Goal: Task Accomplishment & Management: Use online tool/utility

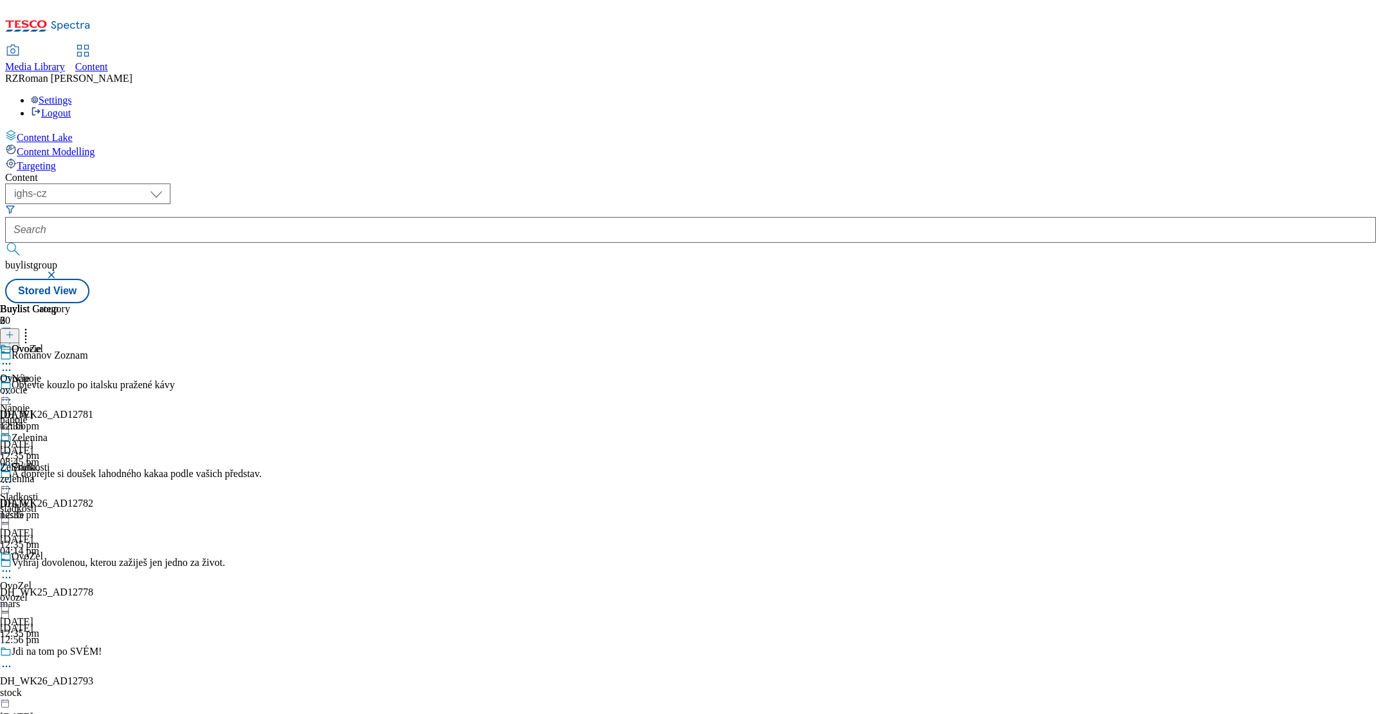
select select "ighs-cz"
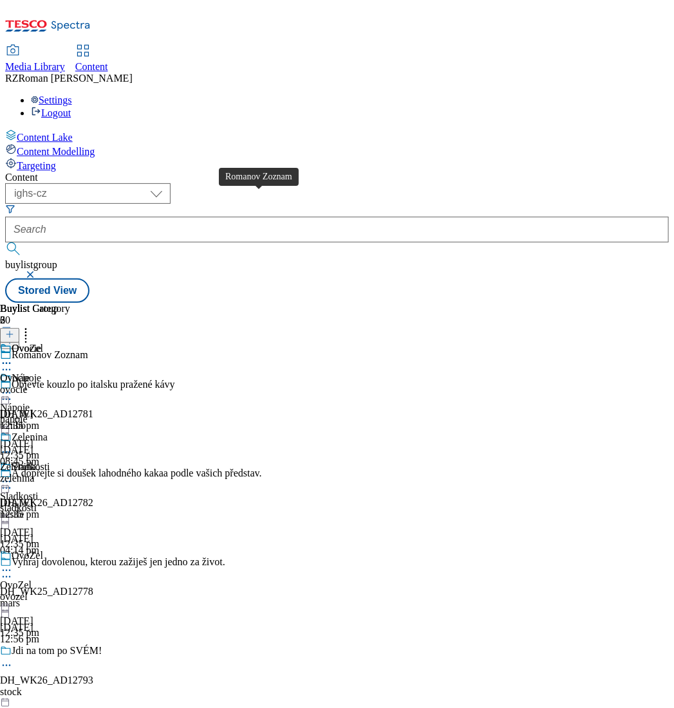
click at [88, 349] on div "Romanov Zoznam" at bounding box center [50, 355] width 77 height 12
click at [262, 364] on div at bounding box center [131, 371] width 262 height 15
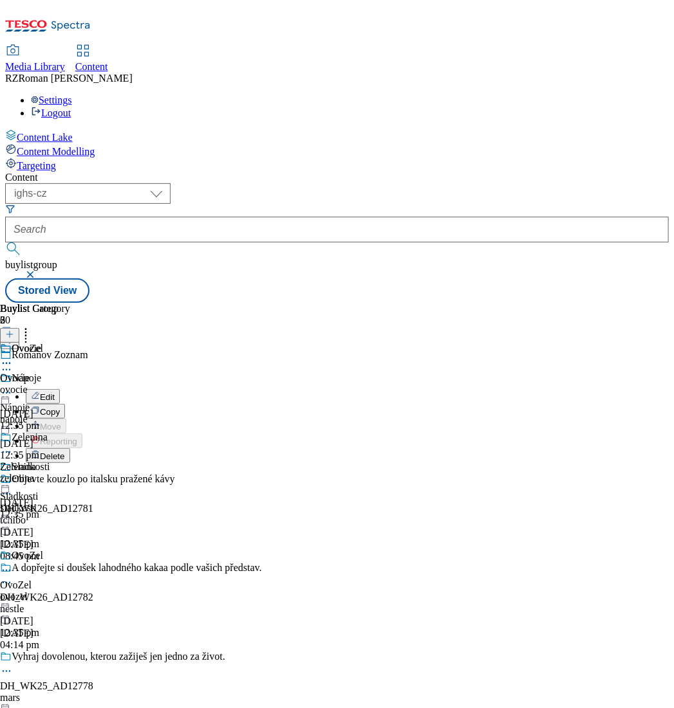
click at [60, 389] on button "Edit" at bounding box center [43, 396] width 34 height 15
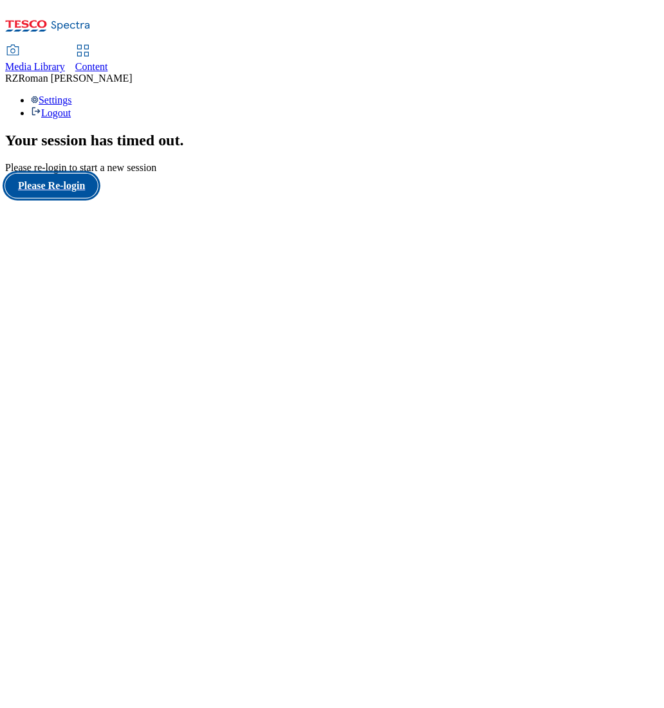
click at [71, 198] on button "Please Re-login" at bounding box center [51, 186] width 93 height 24
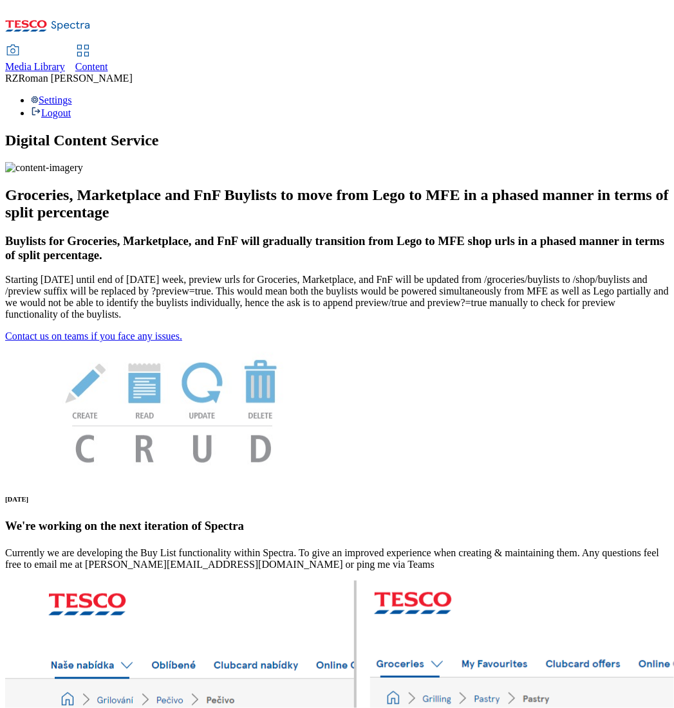
click at [108, 61] on span "Content" at bounding box center [91, 66] width 33 height 11
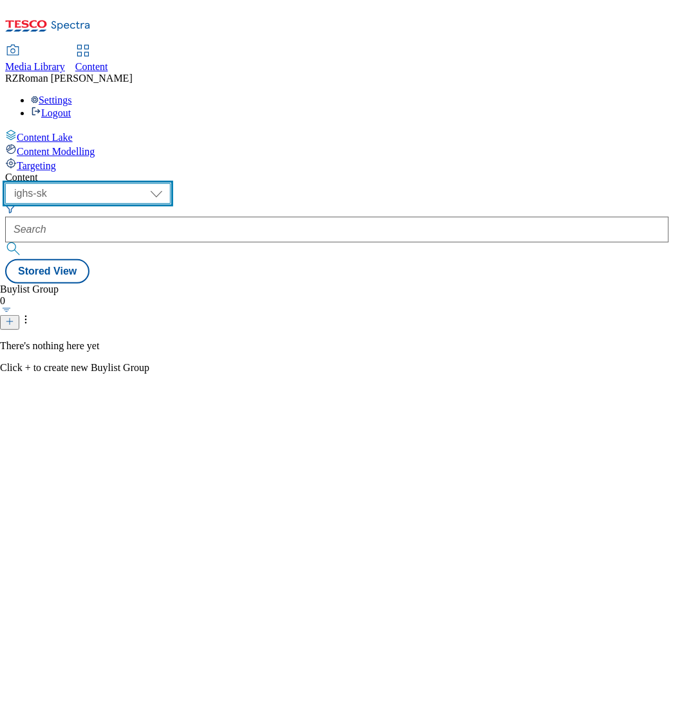
click at [171, 183] on select "ghs-roi ghs-uk ighs-cz ighs-hu ighs-sk" at bounding box center [87, 193] width 165 height 21
select select "ighs-cz"
click at [167, 183] on select "ghs-roi ghs-uk ighs-cz ighs-hu ighs-sk" at bounding box center [87, 193] width 165 height 21
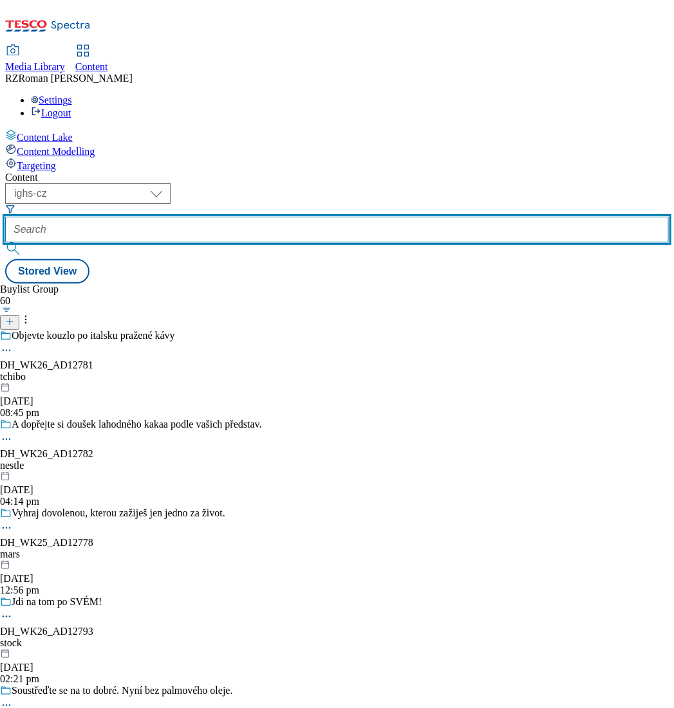
click at [330, 217] on input "text" at bounding box center [336, 230] width 663 height 26
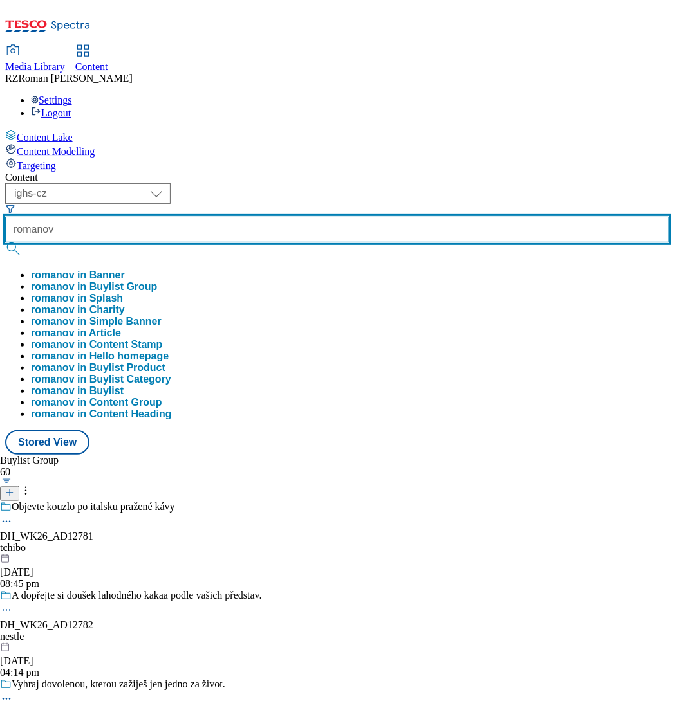
type input "romanov"
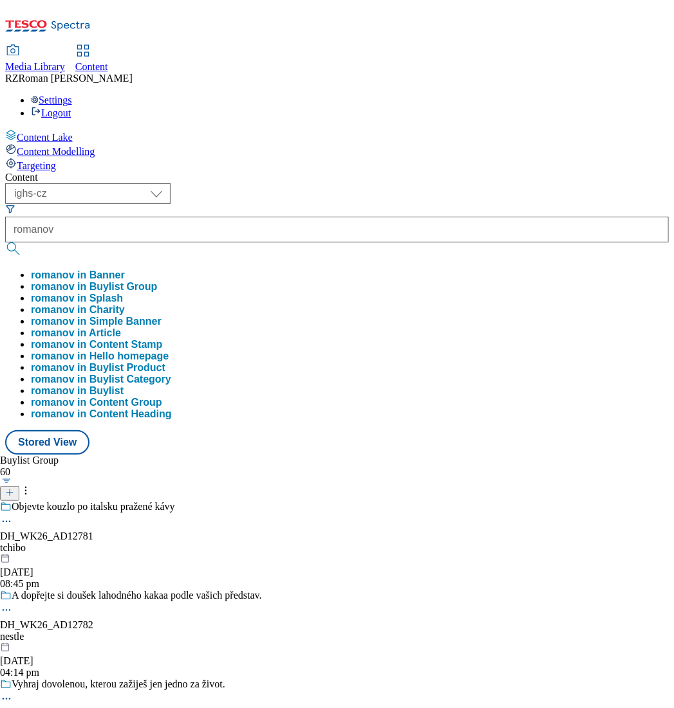
click at [157, 281] on button "romanov in Buylist Group" at bounding box center [94, 287] width 126 height 12
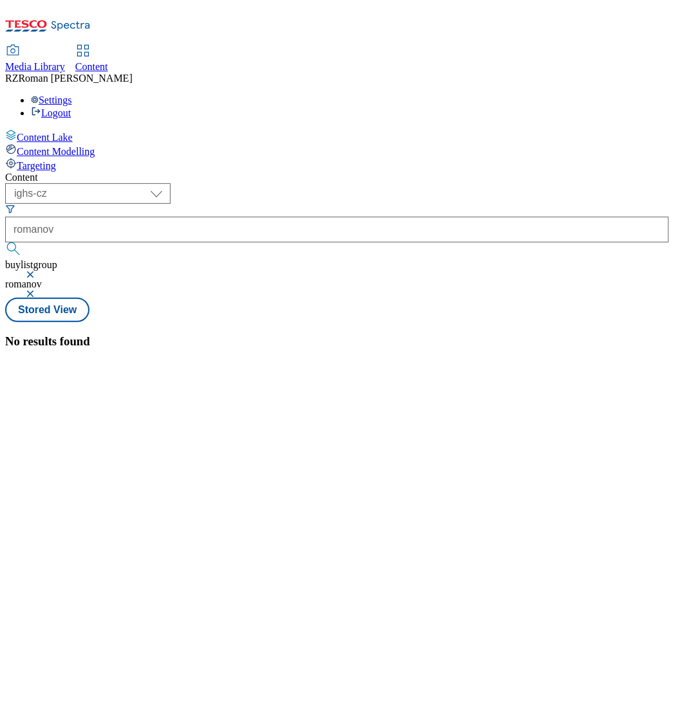
click at [38, 271] on button "button" at bounding box center [31, 275] width 13 height 8
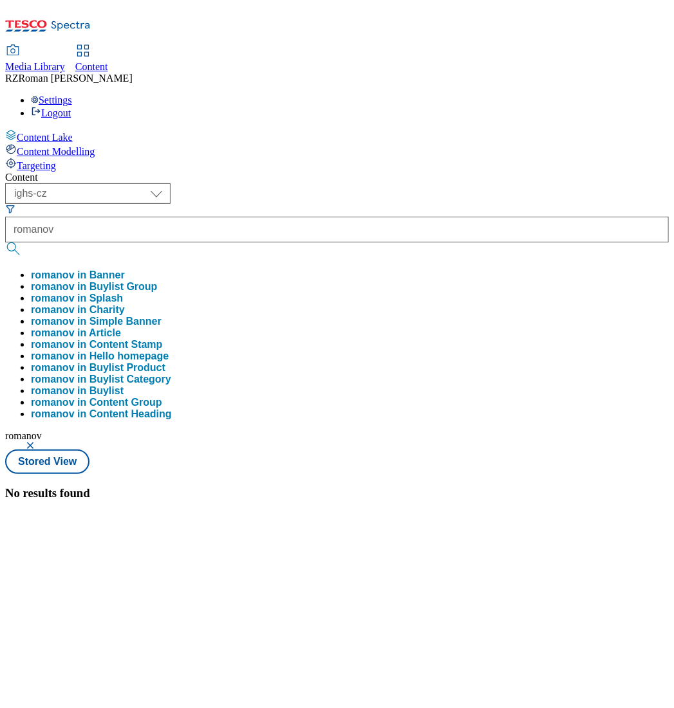
click at [38, 442] on button "button" at bounding box center [31, 446] width 13 height 8
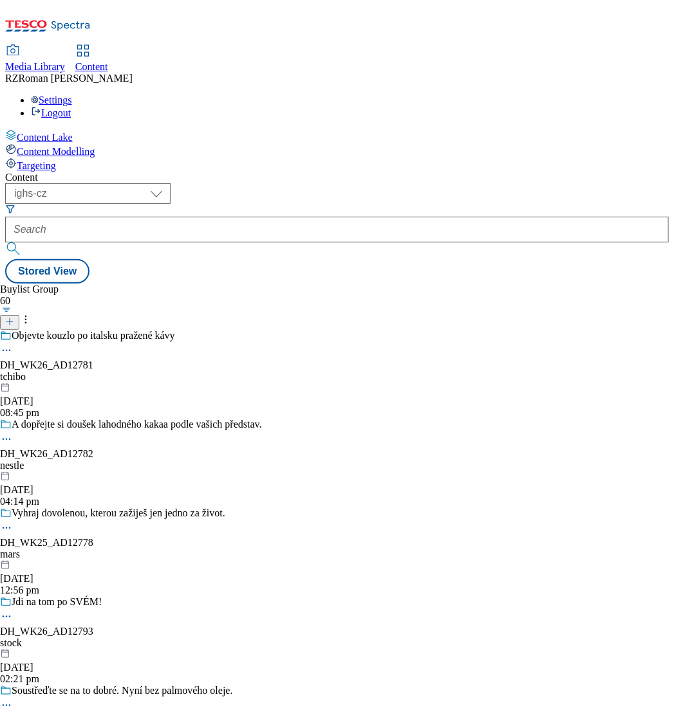
scroll to position [7546, 0]
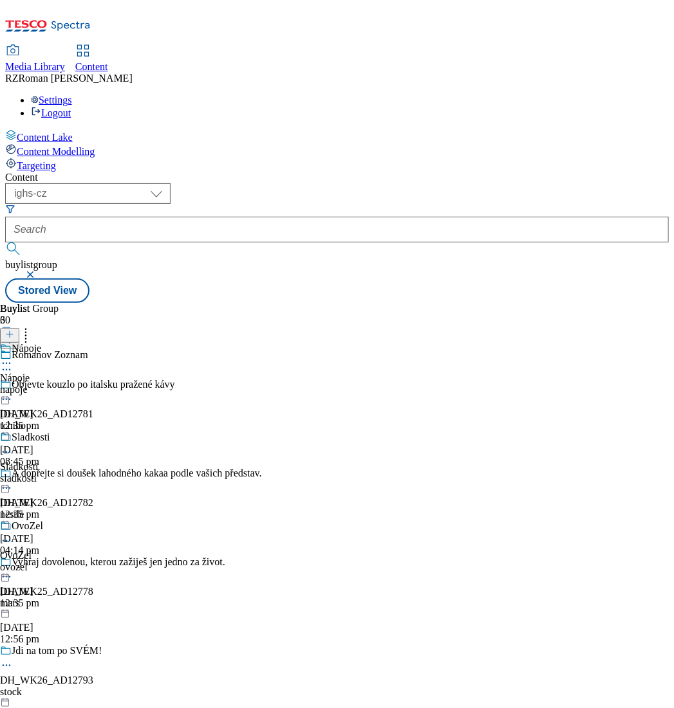
click at [13, 364] on icon at bounding box center [6, 370] width 13 height 13
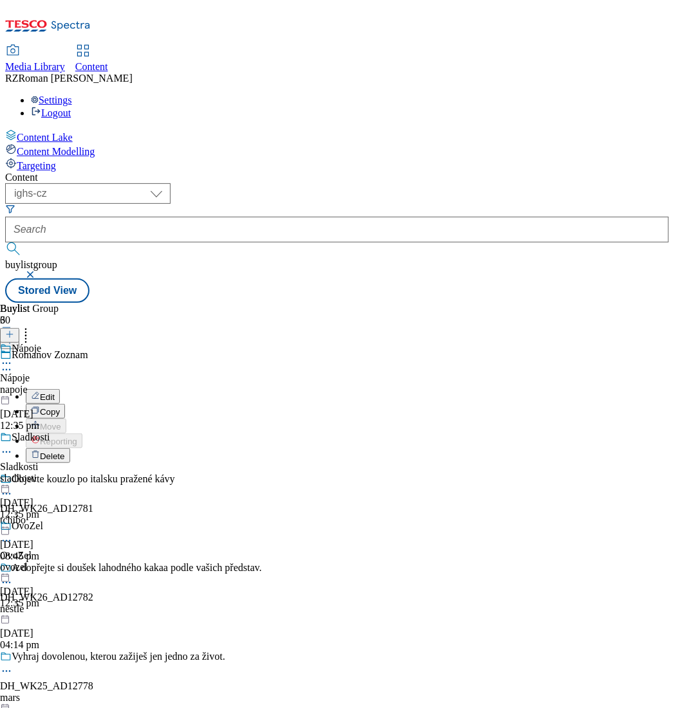
click at [262, 389] on li "Edit" at bounding box center [144, 396] width 236 height 15
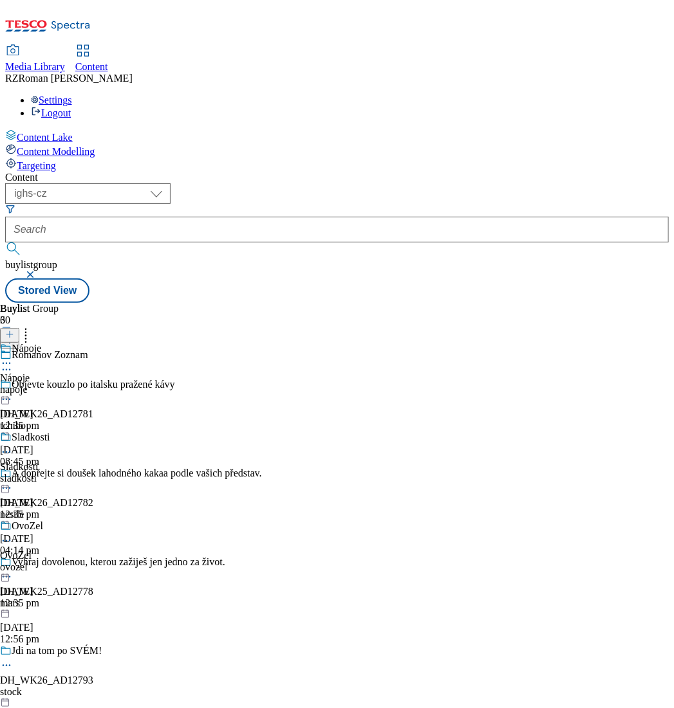
click at [13, 364] on icon at bounding box center [6, 370] width 13 height 13
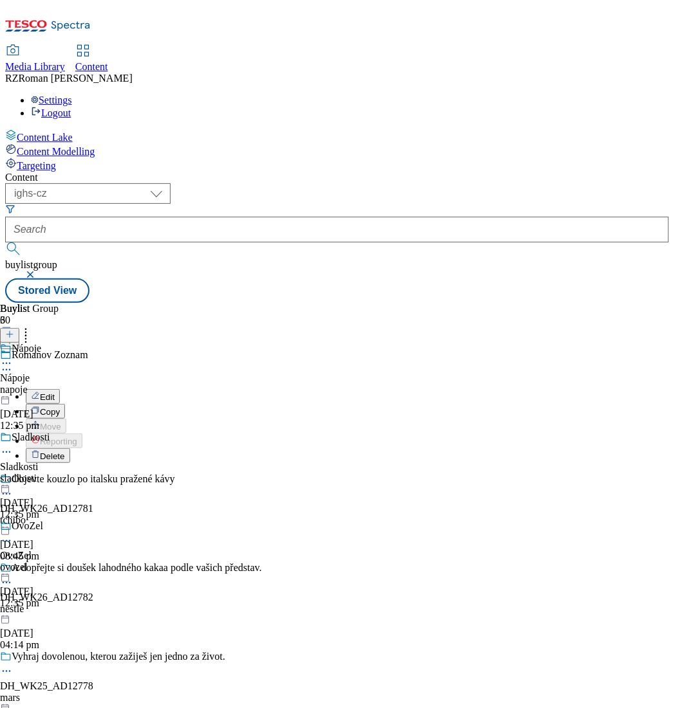
click at [232, 389] on li "Edit" at bounding box center [144, 396] width 236 height 15
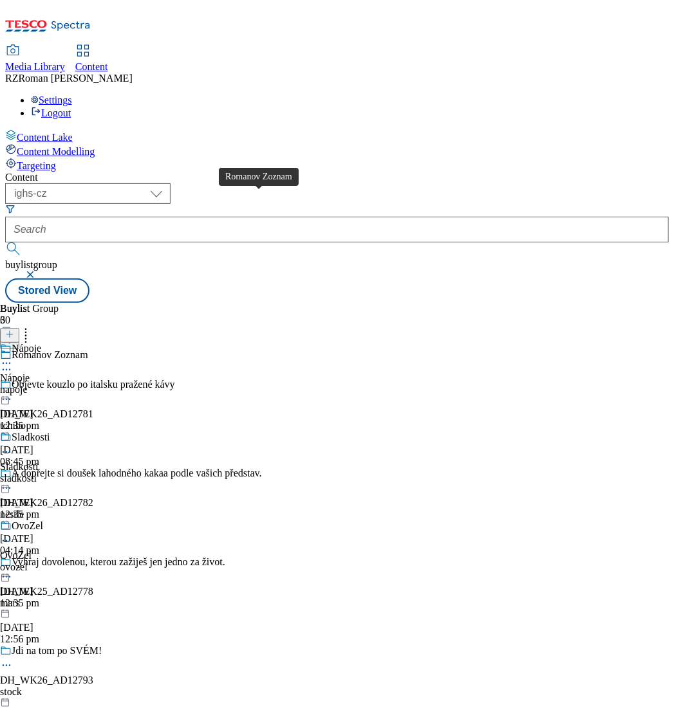
click at [88, 349] on div "Romanov Zoznam" at bounding box center [50, 355] width 77 height 12
click at [8, 369] on circle at bounding box center [7, 370] width 2 height 2
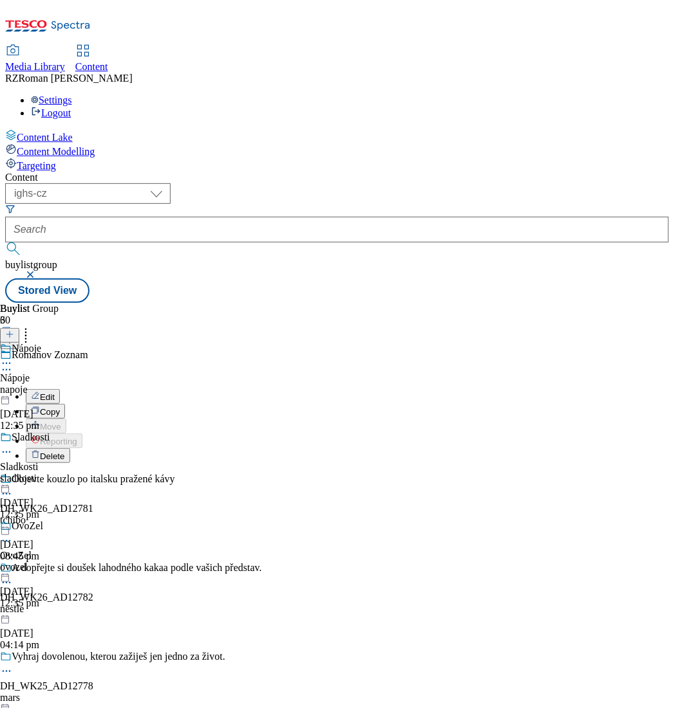
click at [55, 392] on span "Edit" at bounding box center [47, 397] width 15 height 10
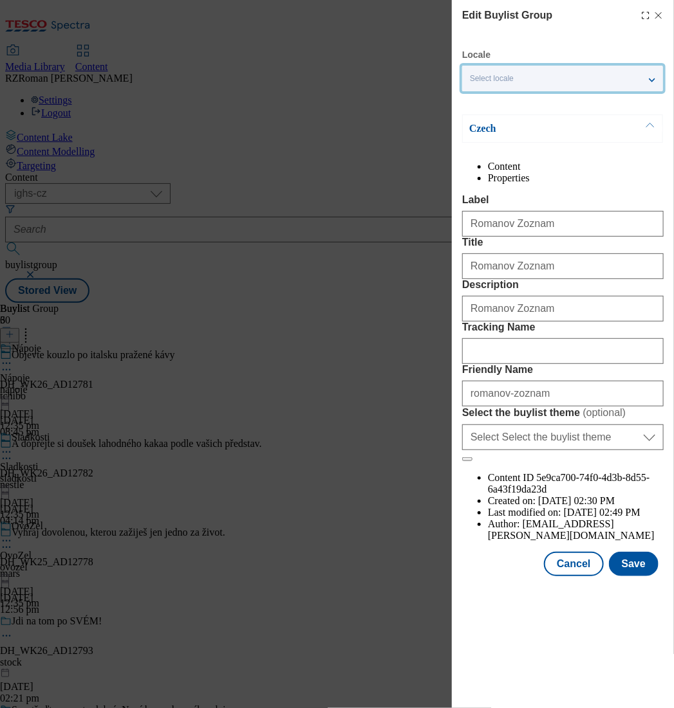
click at [522, 83] on div "Select locale" at bounding box center [562, 79] width 201 height 26
click at [659, 14] on line "Modal" at bounding box center [659, 16] width 6 height 6
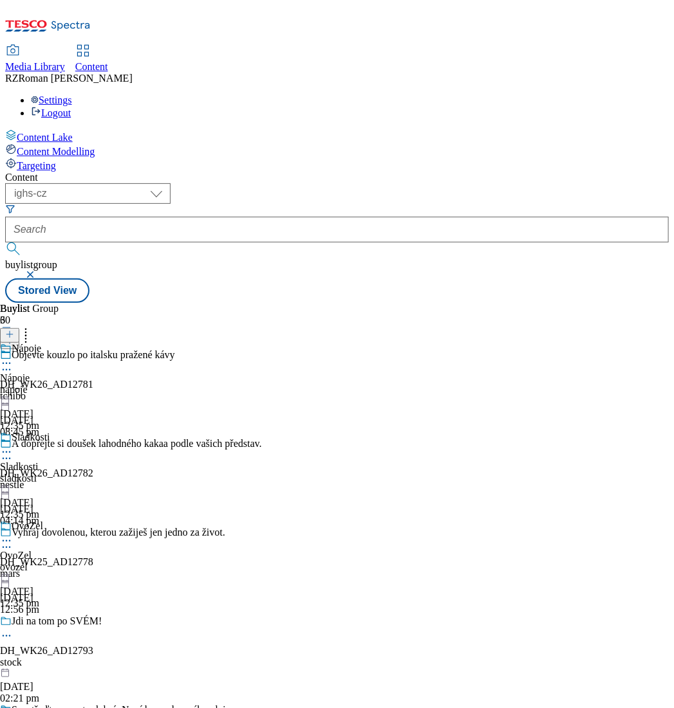
scroll to position [7546, 0]
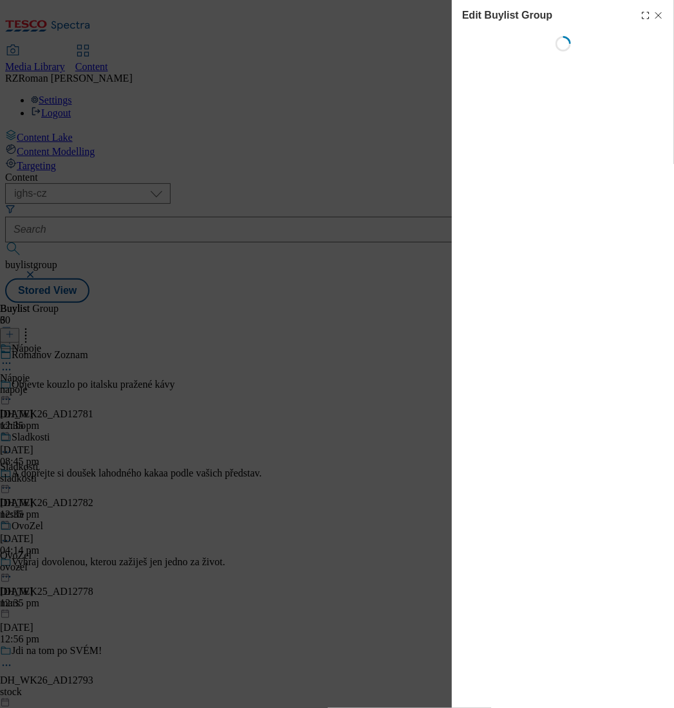
scroll to position [0, 0]
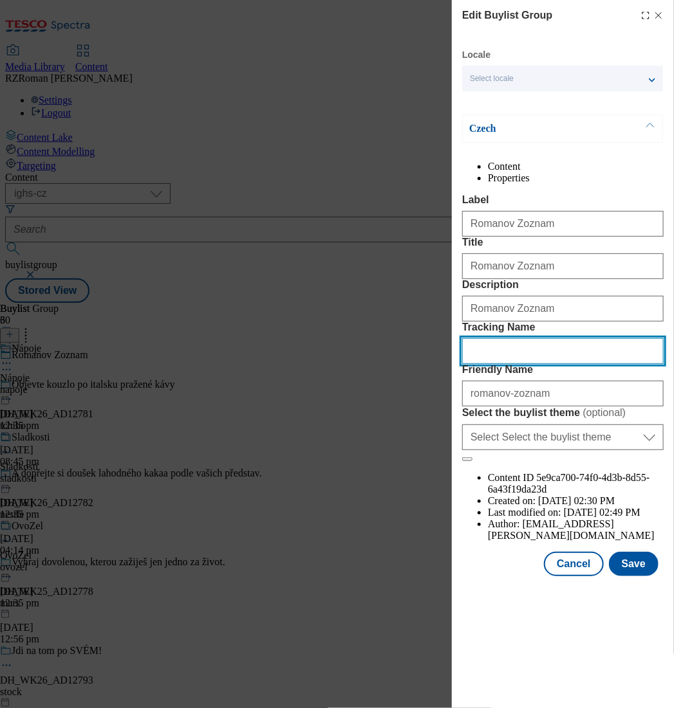
click at [578, 364] on input "Tracking Name" at bounding box center [562, 351] width 201 height 26
click at [583, 576] on button "Cancel" at bounding box center [573, 564] width 59 height 24
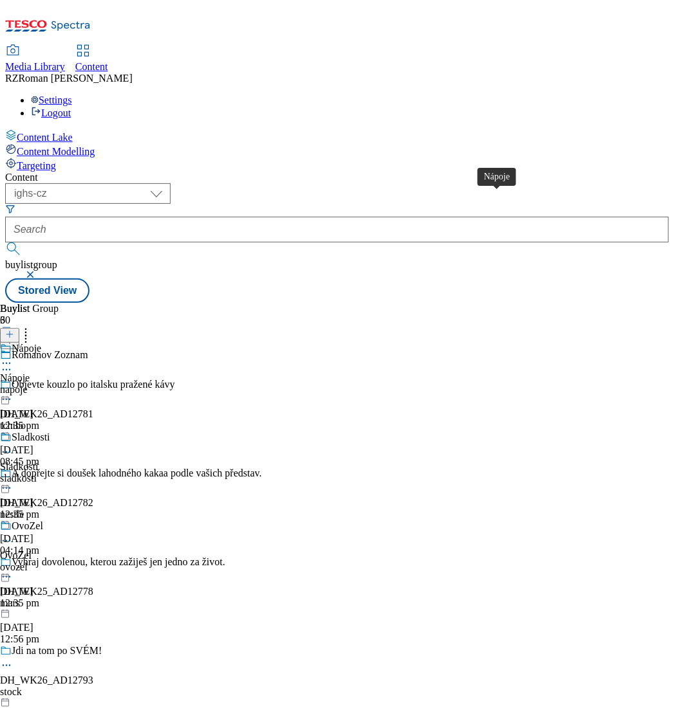
click at [41, 343] on div "Nápoje" at bounding box center [27, 349] width 30 height 12
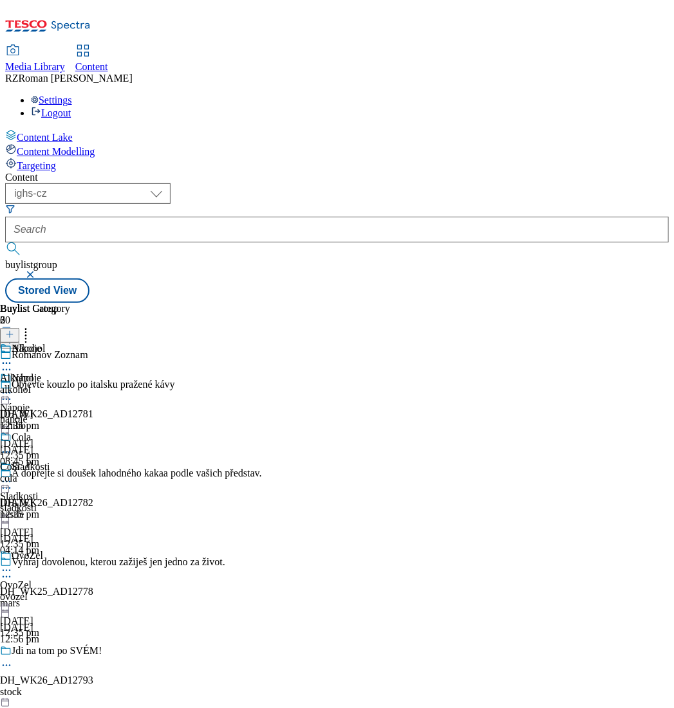
scroll to position [0, 221]
click at [41, 373] on span "Nápoje" at bounding box center [27, 380] width 30 height 14
click at [13, 387] on icon at bounding box center [6, 393] width 13 height 13
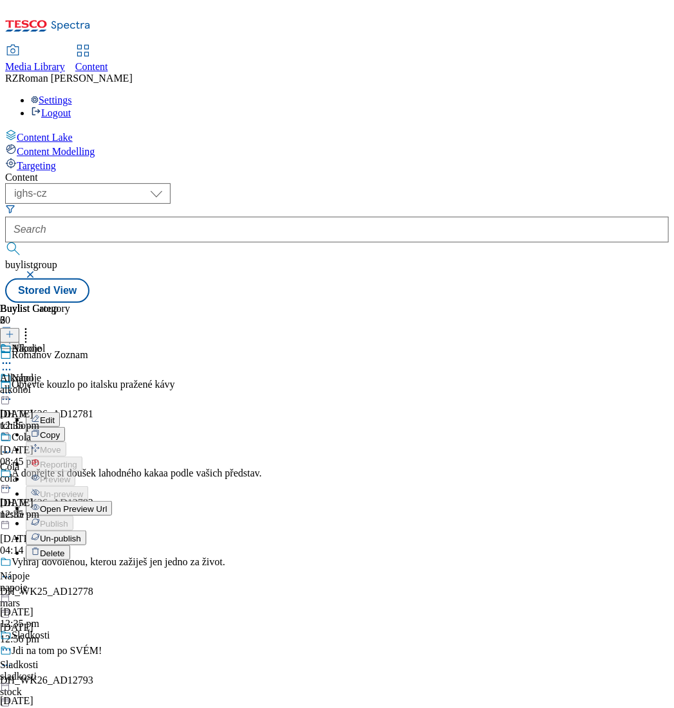
click at [60, 412] on button "Edit" at bounding box center [43, 419] width 34 height 15
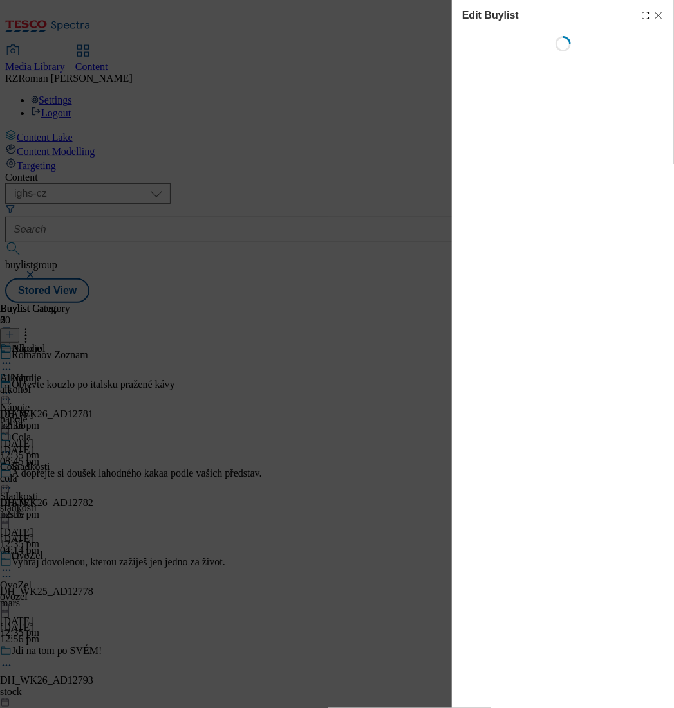
select select "evergreen"
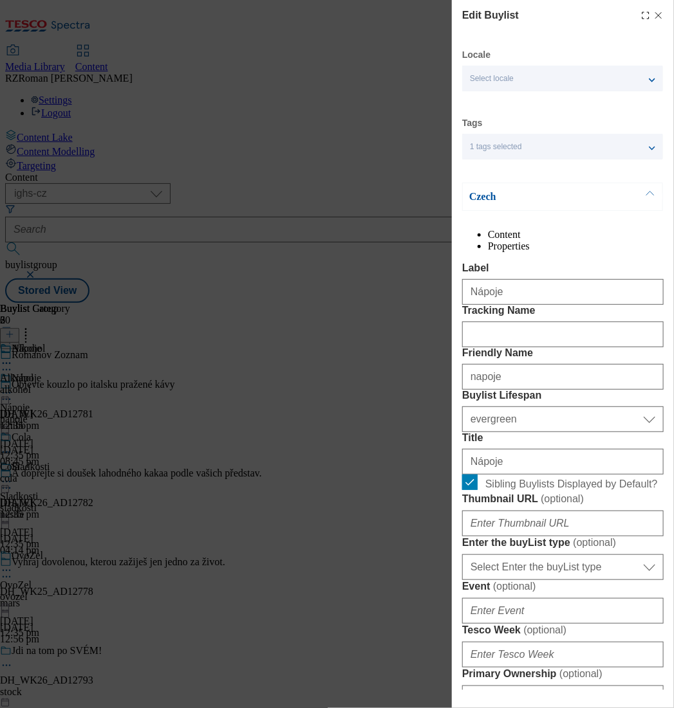
click at [520, 198] on p "Czech" at bounding box center [536, 196] width 135 height 13
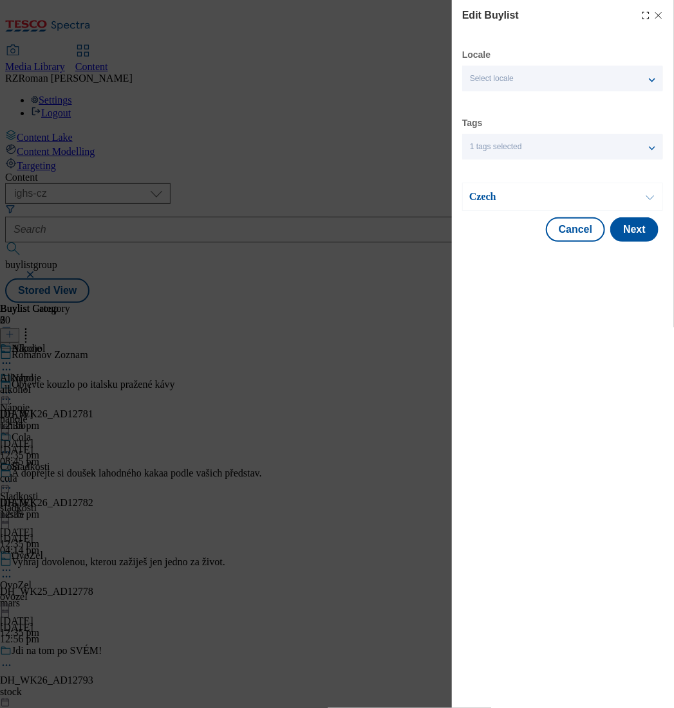
click at [539, 80] on div "Select locale" at bounding box center [562, 79] width 201 height 26
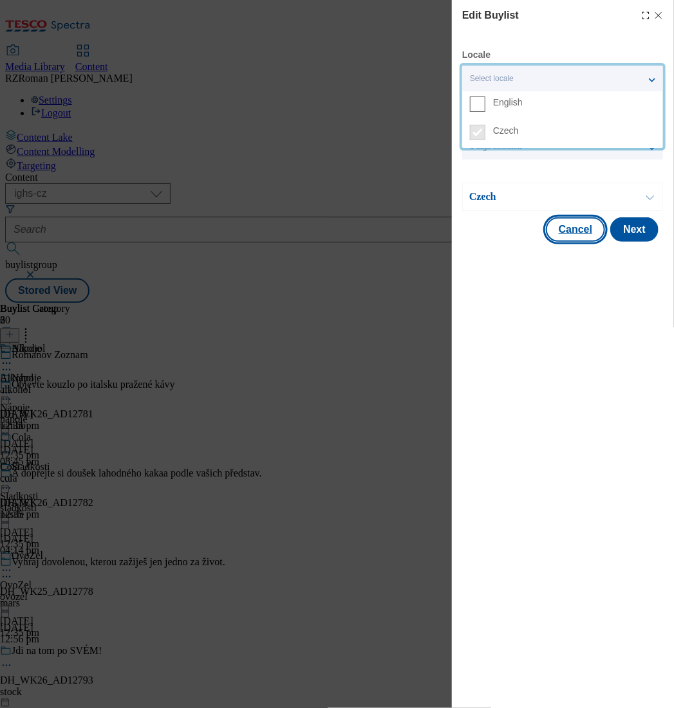
click at [562, 226] on button "Cancel" at bounding box center [575, 229] width 59 height 24
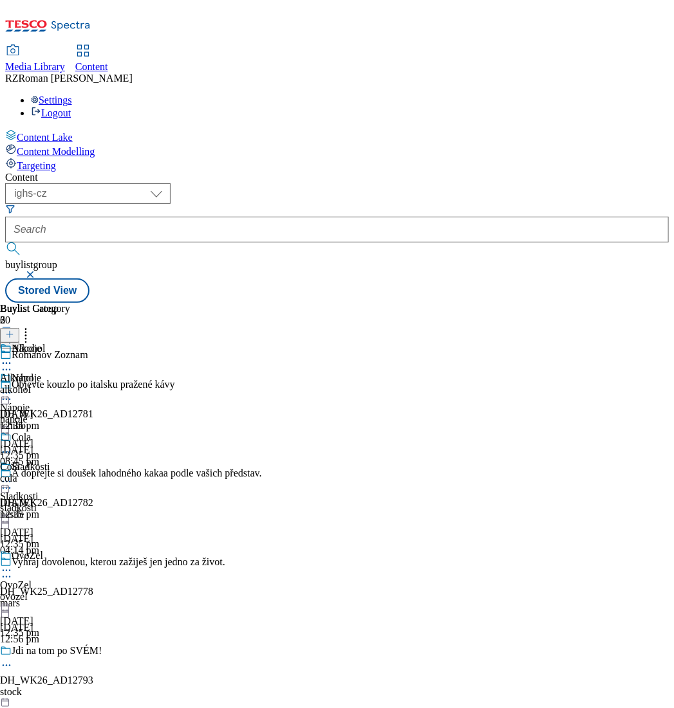
click at [13, 387] on icon at bounding box center [6, 393] width 13 height 13
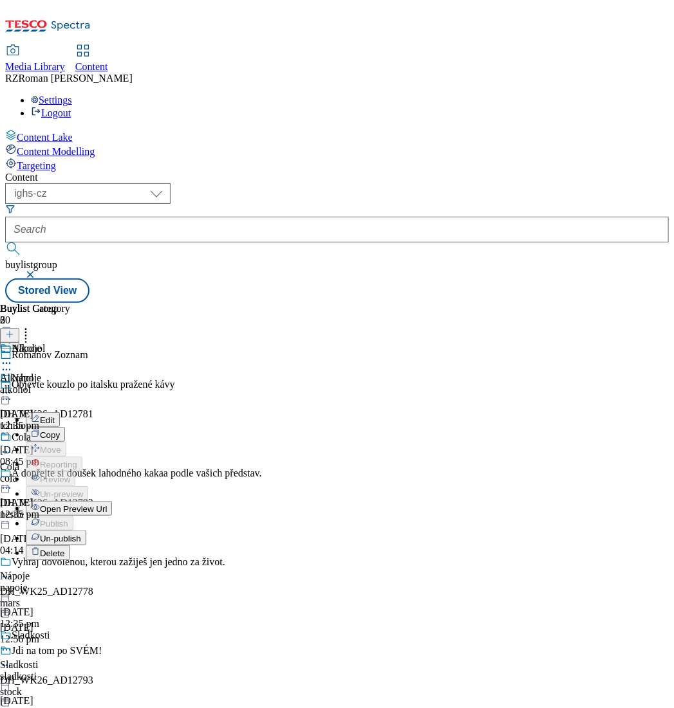
click at [60, 412] on button "Edit" at bounding box center [43, 419] width 34 height 15
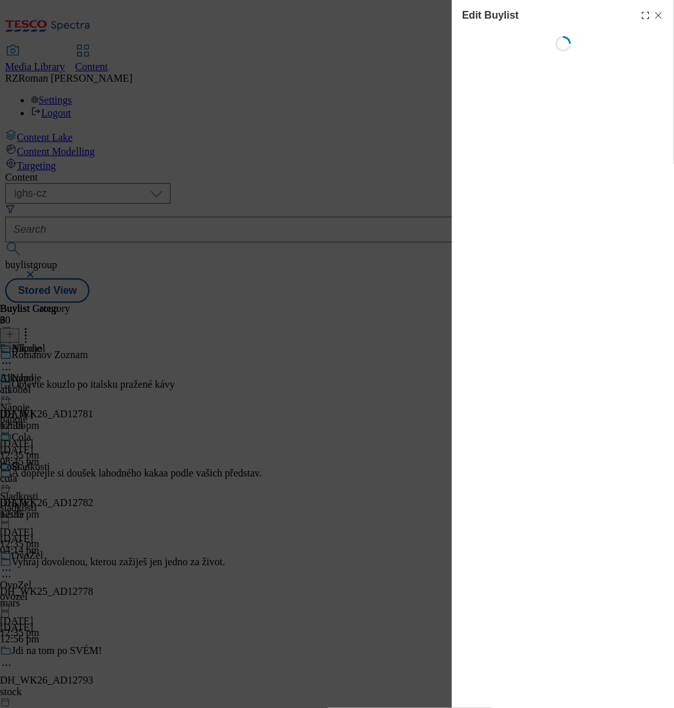
select select "evergreen"
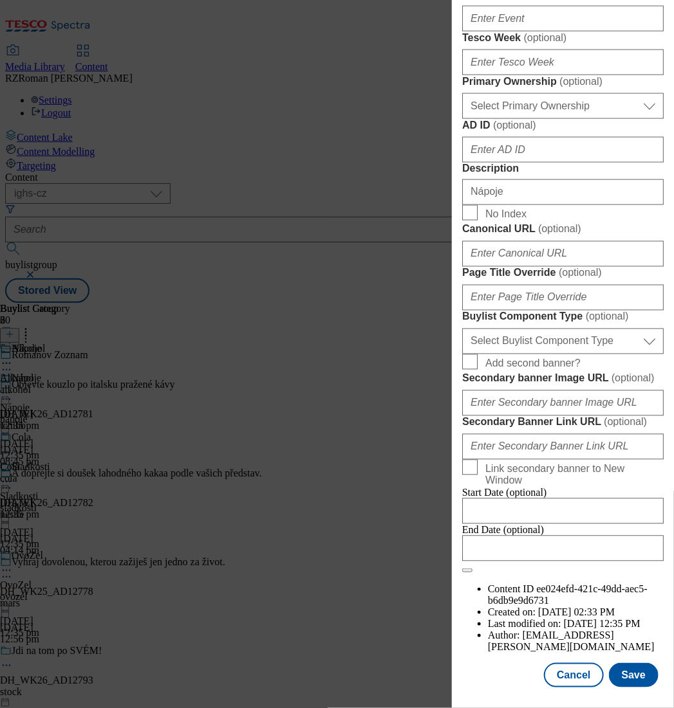
scroll to position [901, 0]
click at [404, 151] on div "Edit Buylist Locale Select locale English Czech Tags 1 tags selected buylist Cz…" at bounding box center [337, 354] width 674 height 708
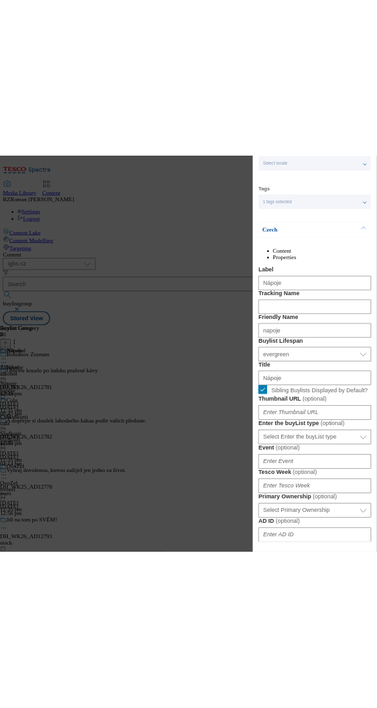
scroll to position [0, 0]
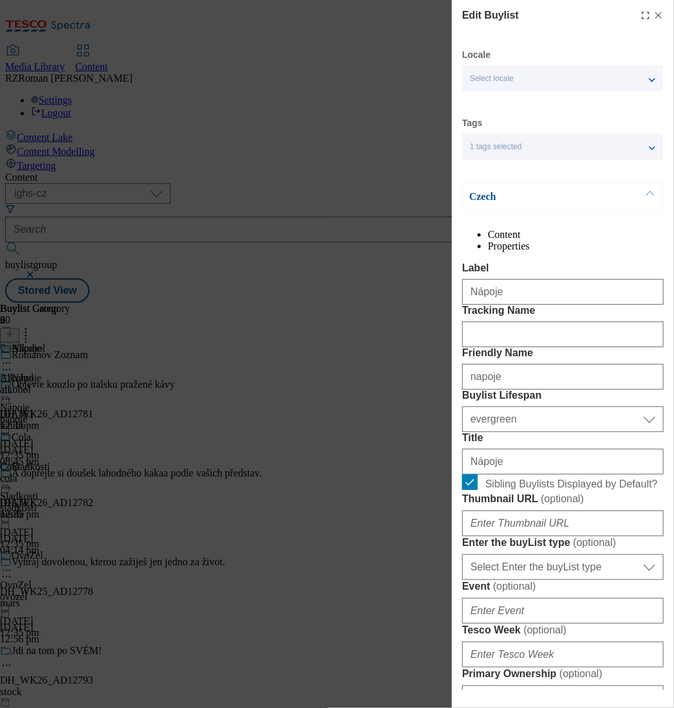
click at [653, 19] on icon "Modal" at bounding box center [658, 15] width 10 height 10
select select "evergreen"
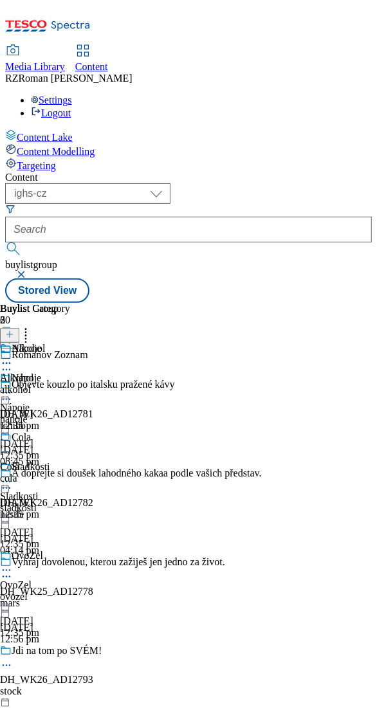
scroll to position [0, 192]
